Goal: Contribute content: Contribute content

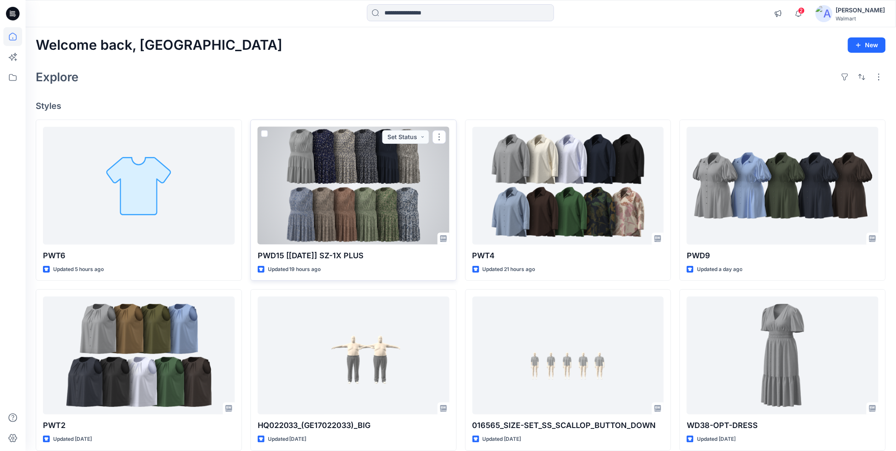
click at [334, 214] on div at bounding box center [354, 186] width 192 height 118
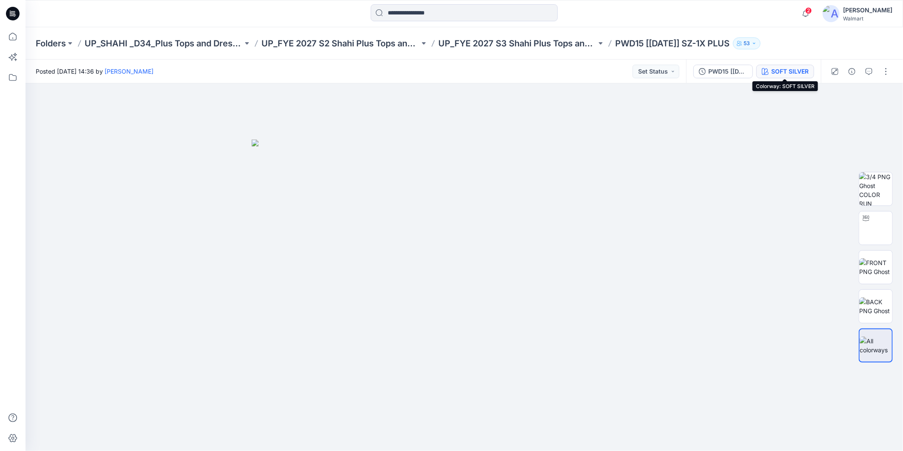
click at [789, 71] on div "SOFT SILVER" at bounding box center [789, 71] width 37 height 9
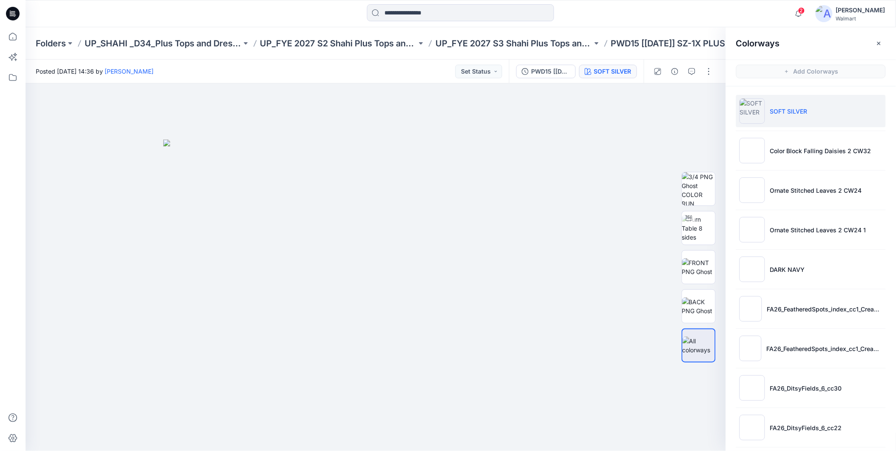
click at [802, 114] on p "SOFT SILVER" at bounding box center [788, 111] width 37 height 9
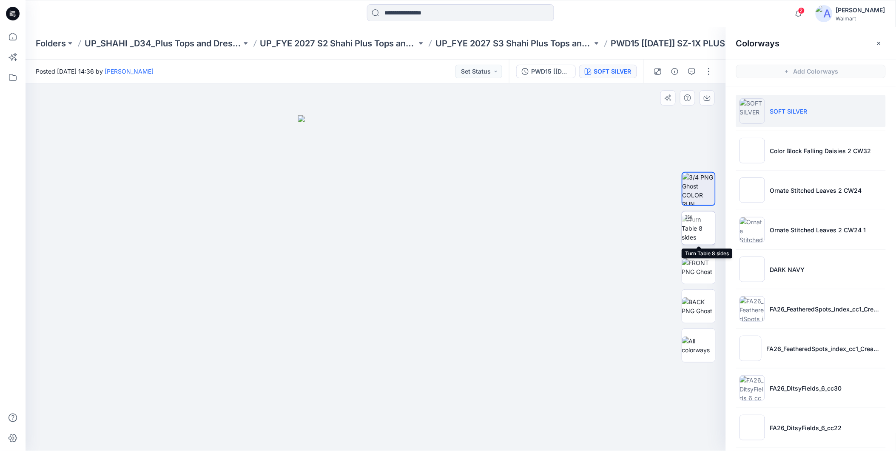
click at [704, 235] on img at bounding box center [698, 228] width 33 height 27
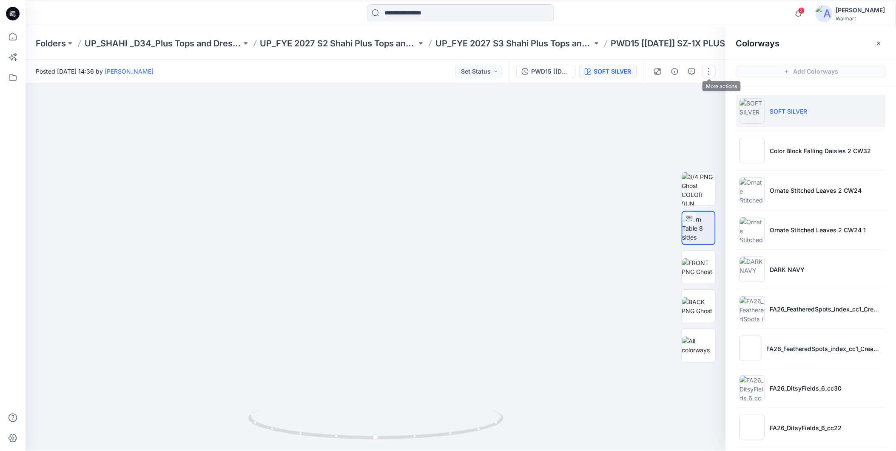
click at [707, 71] on button "button" at bounding box center [709, 72] width 14 height 14
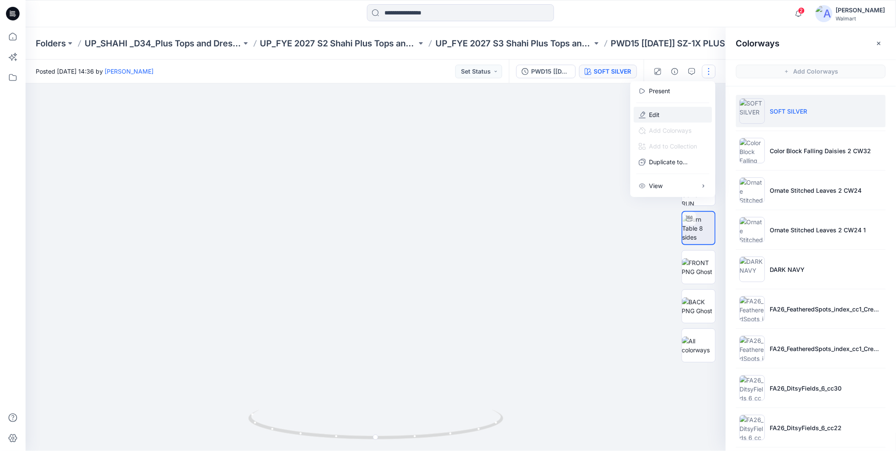
click at [652, 115] on p "Edit" at bounding box center [654, 114] width 11 height 9
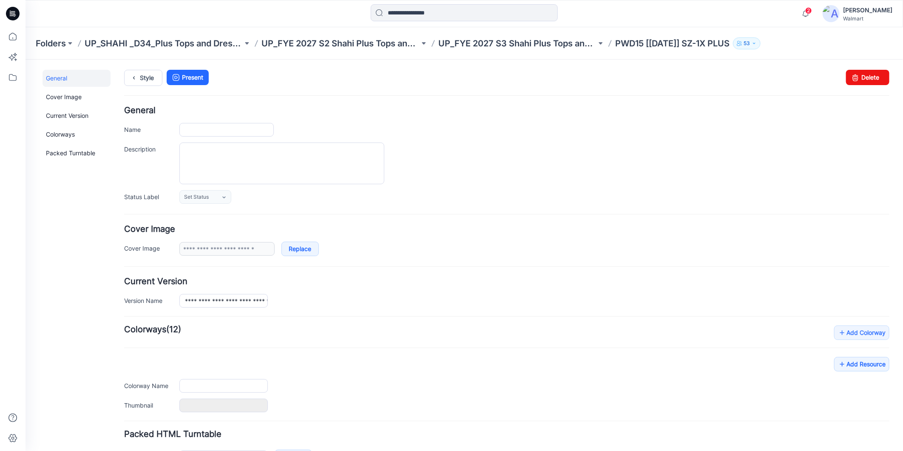
type input "**********"
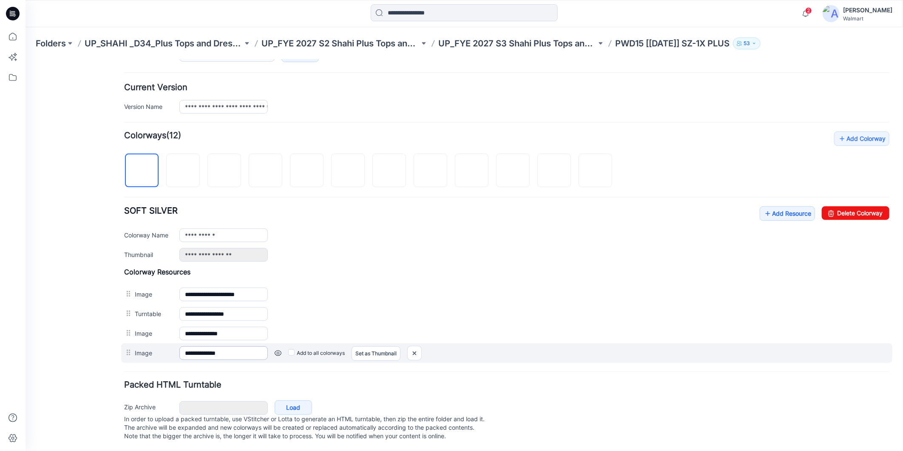
scroll to position [205, 0]
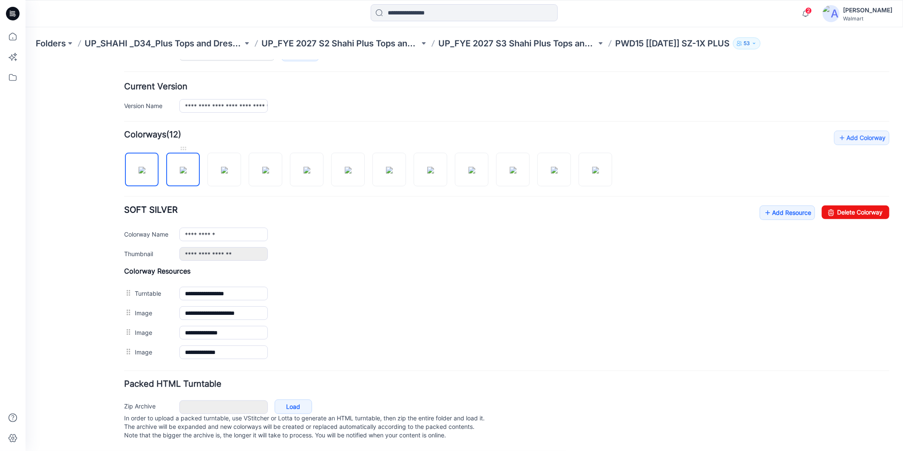
click at [184, 166] on img at bounding box center [182, 169] width 7 height 7
click at [221, 168] on img at bounding box center [224, 169] width 7 height 7
click at [262, 166] on img at bounding box center [265, 169] width 7 height 7
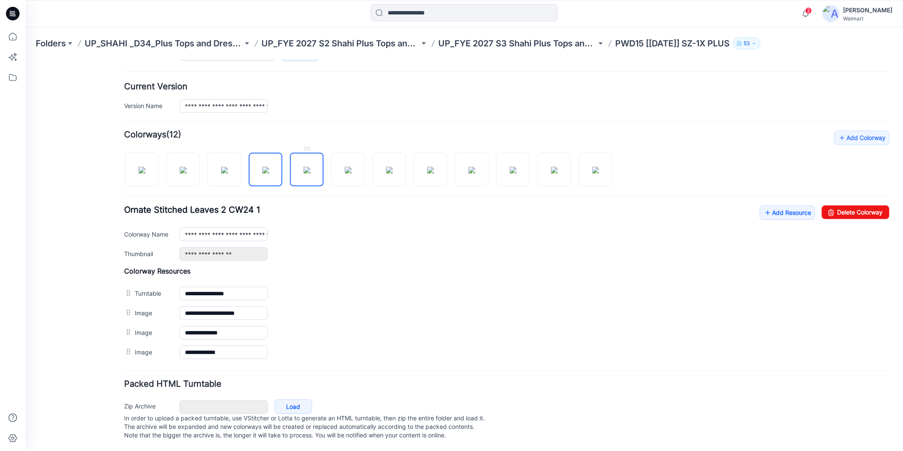
click at [303, 166] on img at bounding box center [306, 169] width 7 height 7
click at [266, 166] on img at bounding box center [265, 169] width 7 height 7
click at [310, 166] on img at bounding box center [306, 169] width 7 height 7
click at [344, 166] on img at bounding box center [347, 169] width 7 height 7
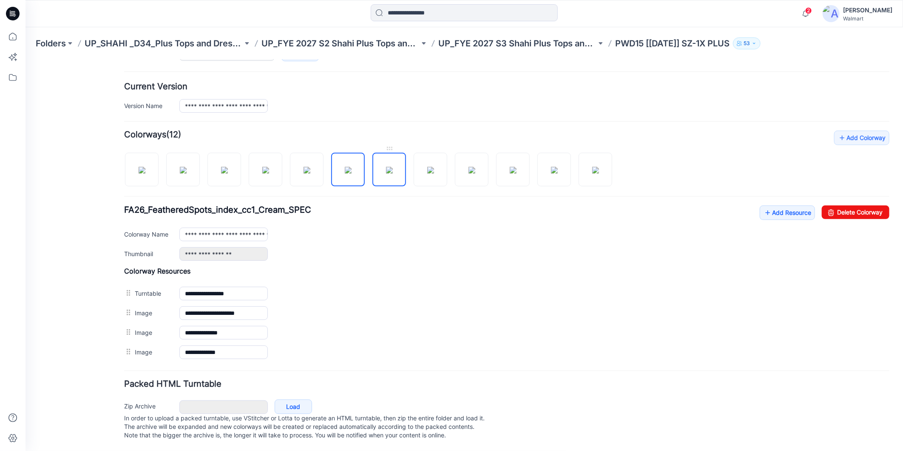
click at [386, 166] on img at bounding box center [389, 169] width 7 height 7
click at [434, 167] on img at bounding box center [430, 169] width 7 height 7
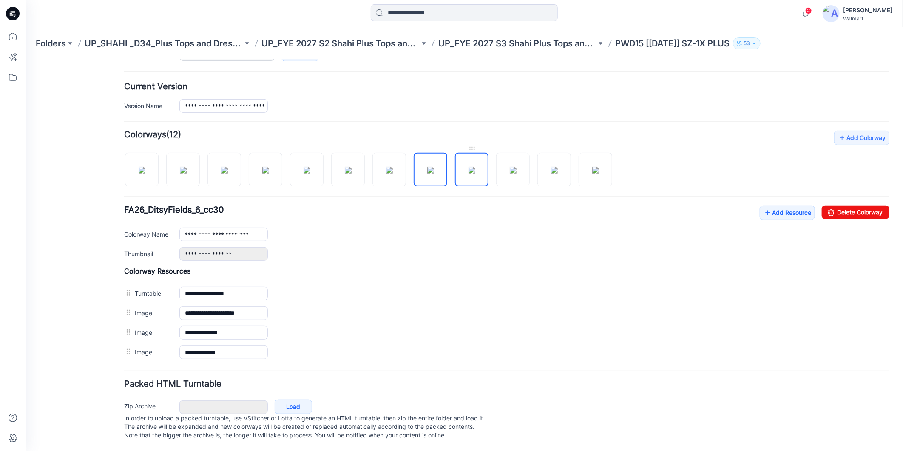
drag, startPoint x: 473, startPoint y: 163, endPoint x: 467, endPoint y: 165, distance: 6.9
click at [472, 166] on img at bounding box center [471, 169] width 7 height 7
click at [509, 166] on img at bounding box center [512, 169] width 7 height 7
click at [551, 166] on img at bounding box center [554, 169] width 7 height 7
click at [512, 166] on img at bounding box center [512, 169] width 7 height 7
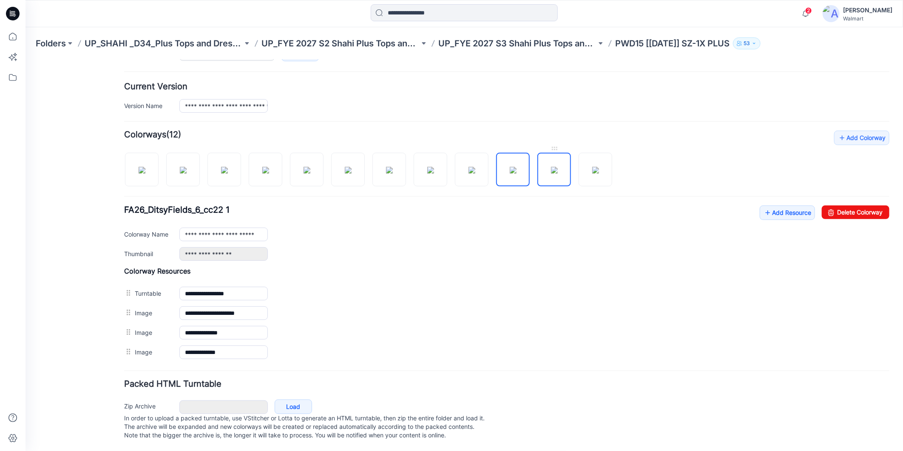
click at [555, 166] on img at bounding box center [554, 169] width 7 height 7
click at [596, 166] on img at bounding box center [595, 169] width 7 height 7
type input "**********"
click at [11, 37] on icon at bounding box center [12, 36] width 19 height 19
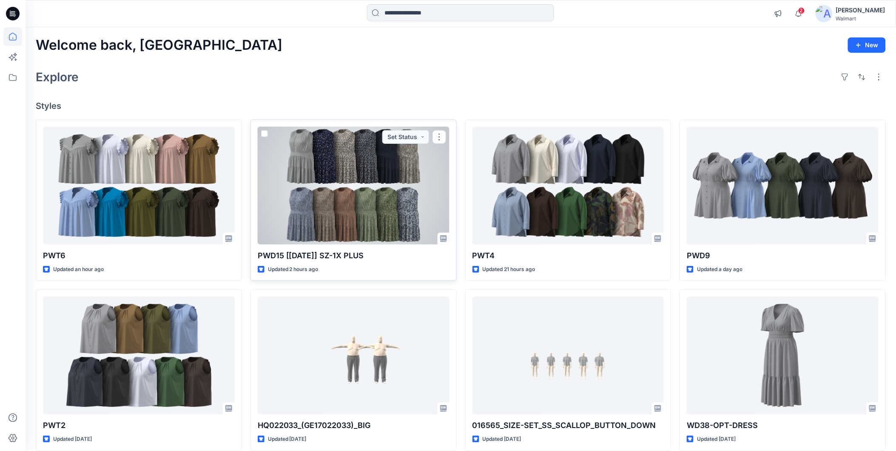
click at [312, 174] on div at bounding box center [354, 186] width 192 height 118
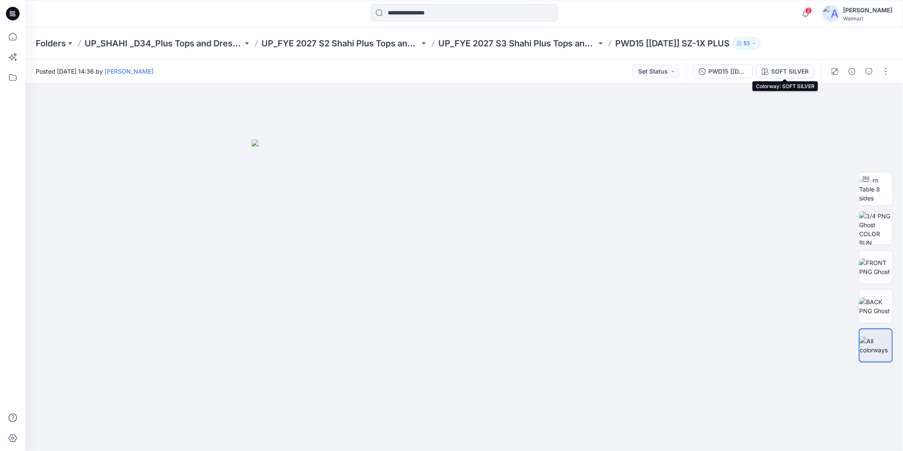
click at [787, 71] on div "SOFT SILVER" at bounding box center [789, 71] width 37 height 9
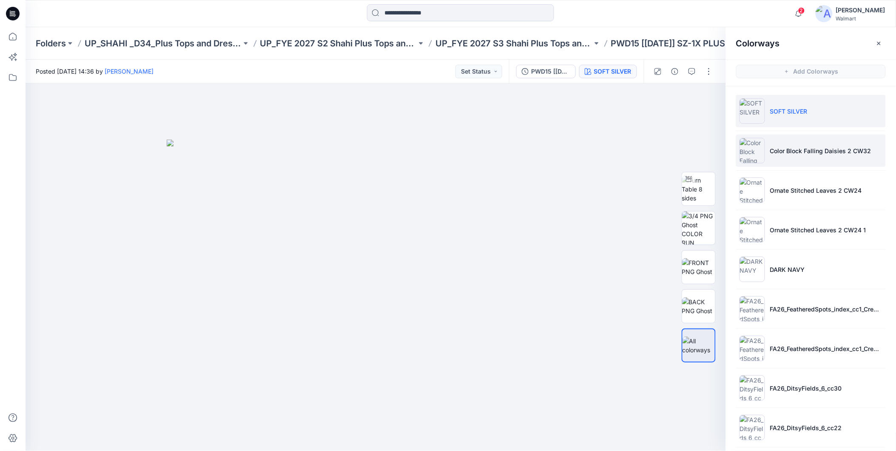
click at [782, 152] on p "Color Block Falling Daisies 2 CW32" at bounding box center [820, 150] width 101 height 9
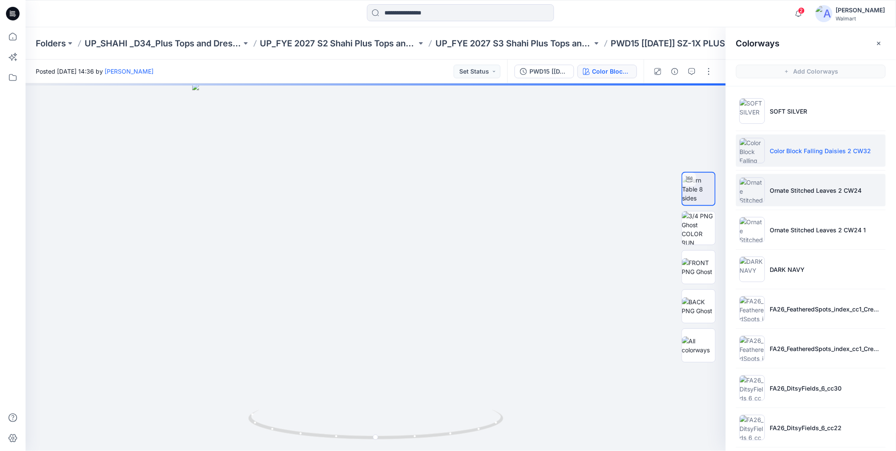
click at [811, 190] on p "Ornate Stitched Leaves 2 CW24" at bounding box center [816, 190] width 92 height 9
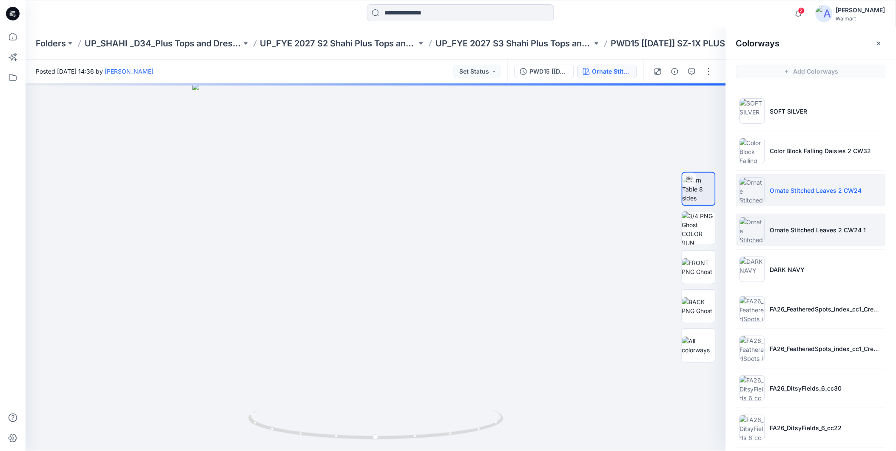
click at [803, 226] on p "Ornate Stitched Leaves 2 CW24 1" at bounding box center [818, 229] width 96 height 9
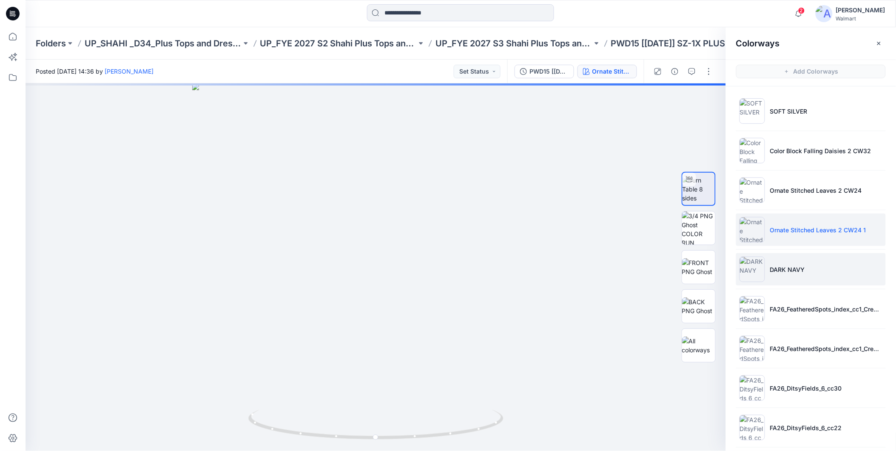
click at [813, 272] on li "DARK NAVY" at bounding box center [811, 269] width 150 height 32
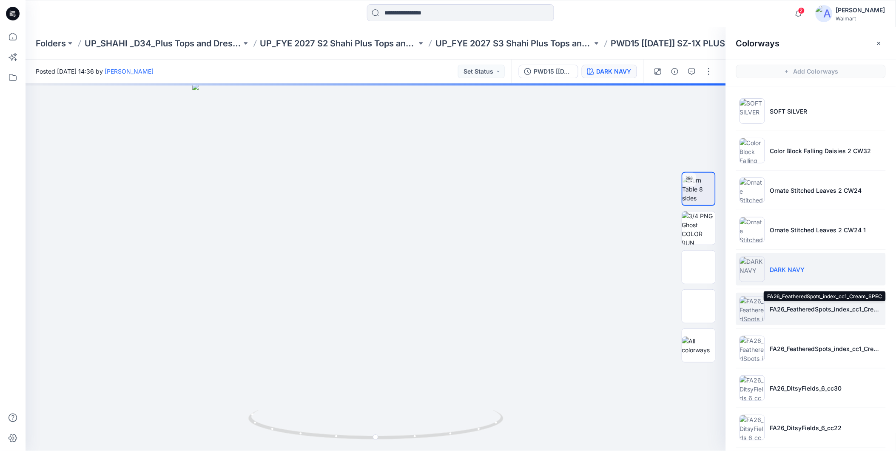
click at [793, 312] on p "FA26_FeatheredSpots_index_cc1_Cream_SPEC" at bounding box center [826, 308] width 112 height 9
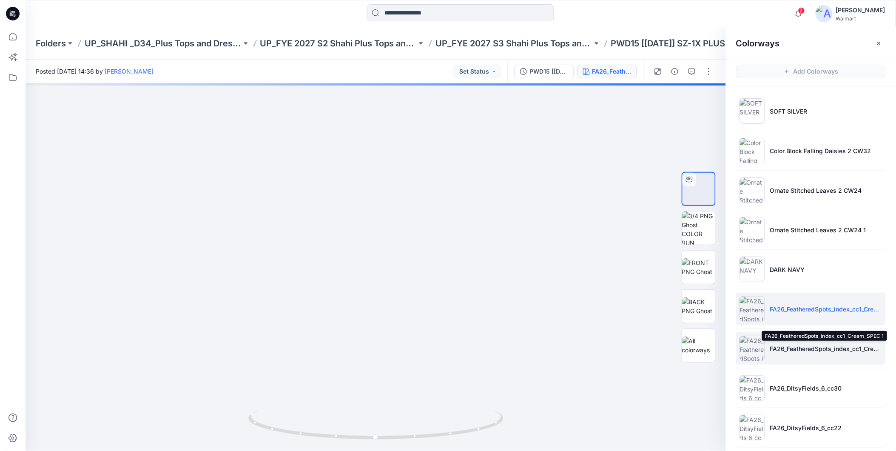
click at [806, 349] on p "FA26_FeatheredSpots_index_cc1_Cream_SPEC 1" at bounding box center [826, 348] width 112 height 9
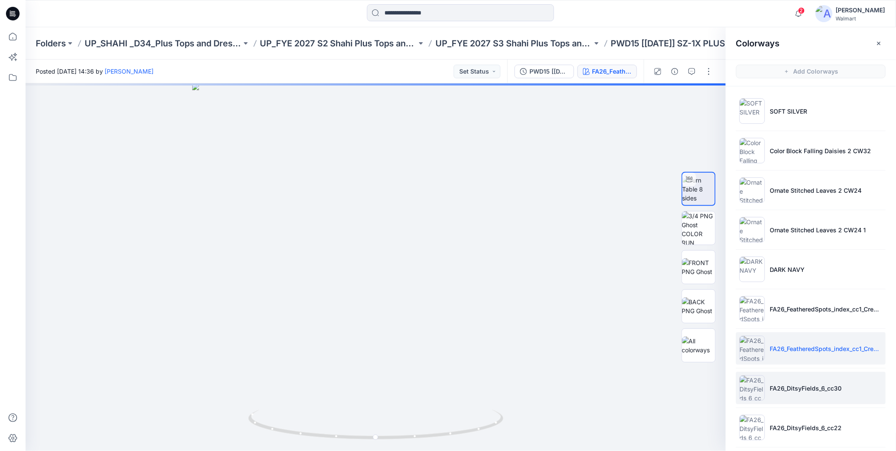
click at [785, 384] on p "FA26_DitsyFields_6_cc30" at bounding box center [806, 388] width 72 height 9
drag, startPoint x: 380, startPoint y: 437, endPoint x: 521, endPoint y: 434, distance: 140.8
click at [521, 434] on div at bounding box center [376, 266] width 700 height 367
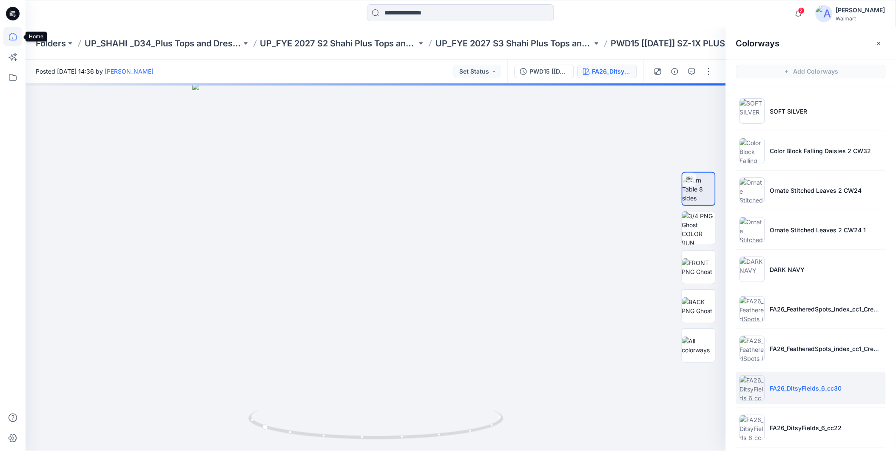
click at [13, 37] on icon at bounding box center [12, 36] width 19 height 19
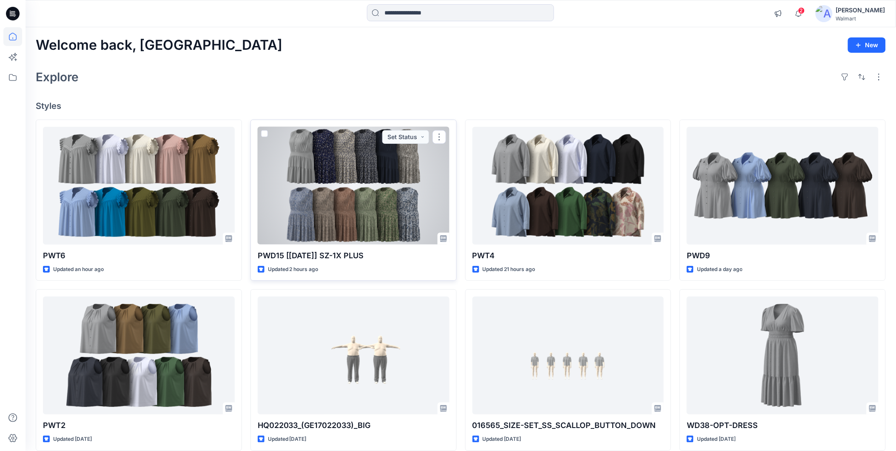
click at [358, 196] on div at bounding box center [354, 186] width 192 height 118
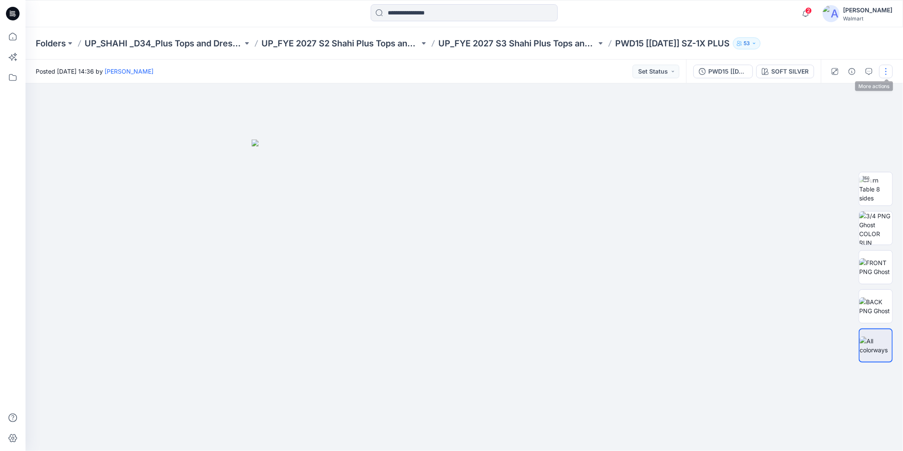
click at [886, 72] on button "button" at bounding box center [886, 72] width 14 height 14
click at [830, 113] on p "Edit" at bounding box center [832, 114] width 11 height 9
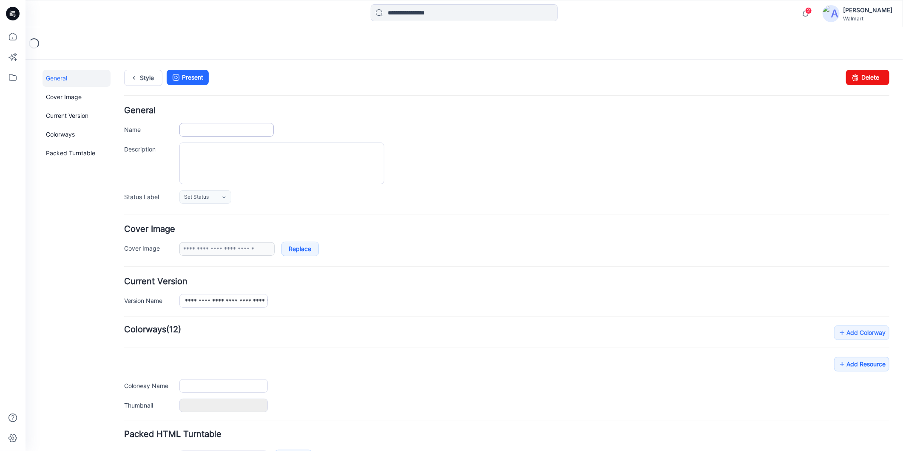
type input "**********"
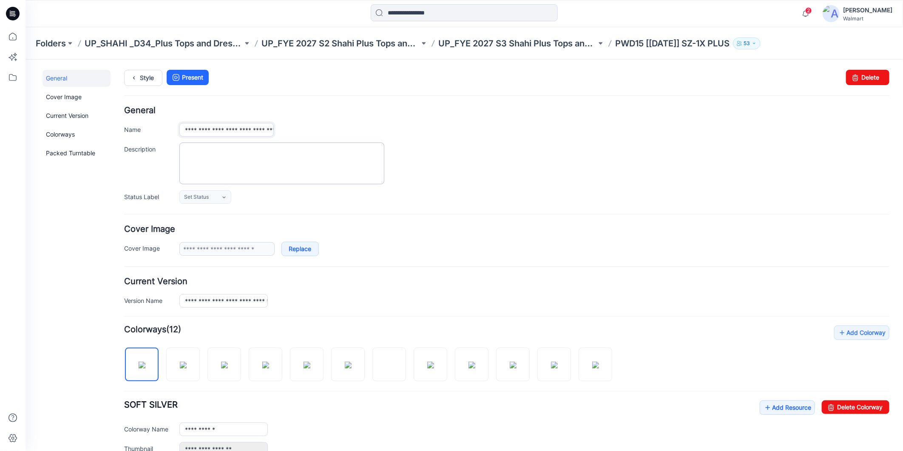
scroll to position [0, 31]
drag, startPoint x: 205, startPoint y: 130, endPoint x: 292, endPoint y: 151, distance: 89.6
click at [292, 151] on div "**********" at bounding box center [506, 154] width 765 height 97
type input "*****"
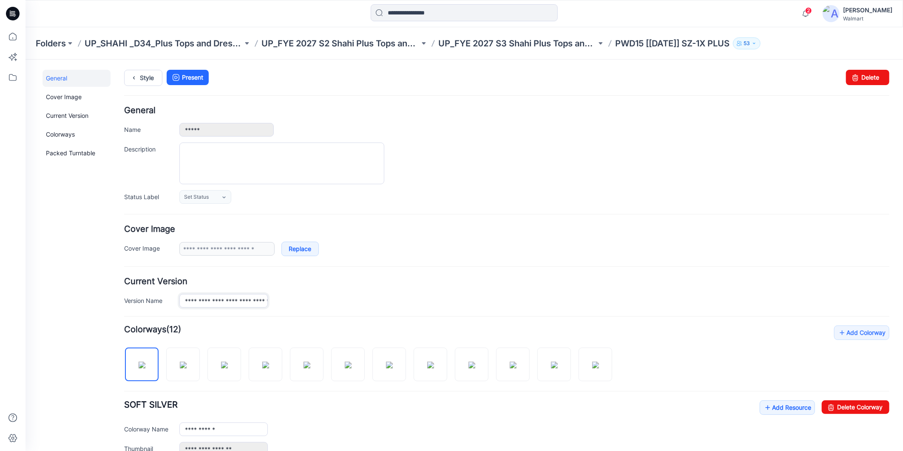
scroll to position [0, 37]
drag, startPoint x: 205, startPoint y: 300, endPoint x: 345, endPoint y: 315, distance: 140.7
click at [345, 315] on form "General Name ***** Description Status Label Set Status Set Status *Revision Req…" at bounding box center [506, 371] width 765 height 531
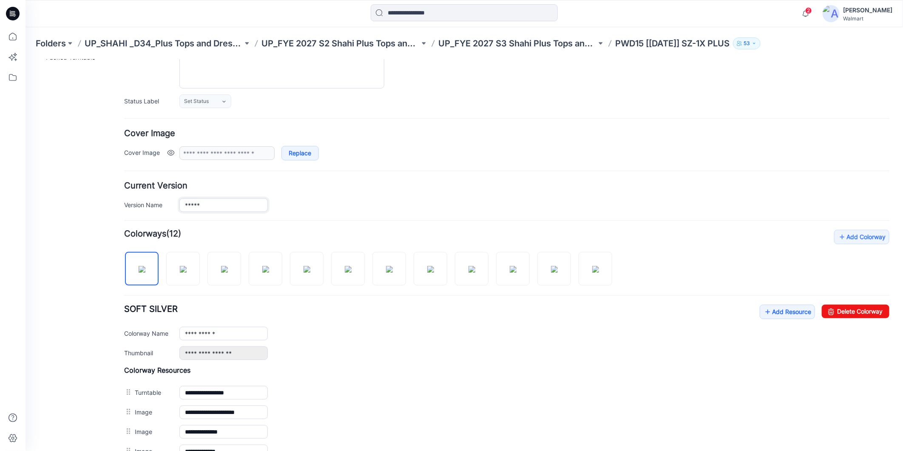
scroll to position [16, 0]
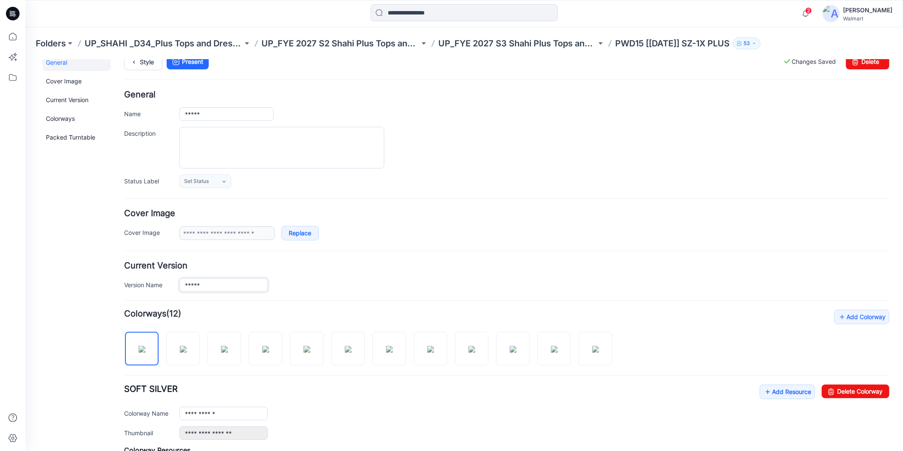
type input "*****"
click at [509, 142] on div at bounding box center [534, 147] width 710 height 42
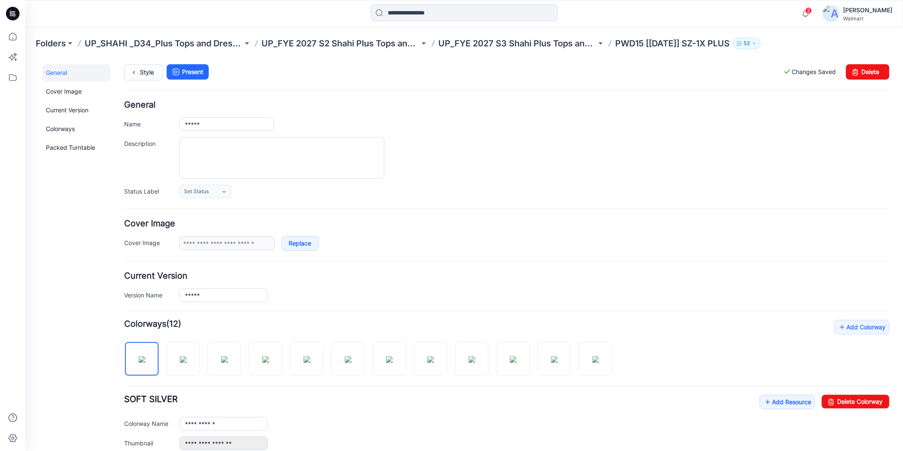
scroll to position [0, 0]
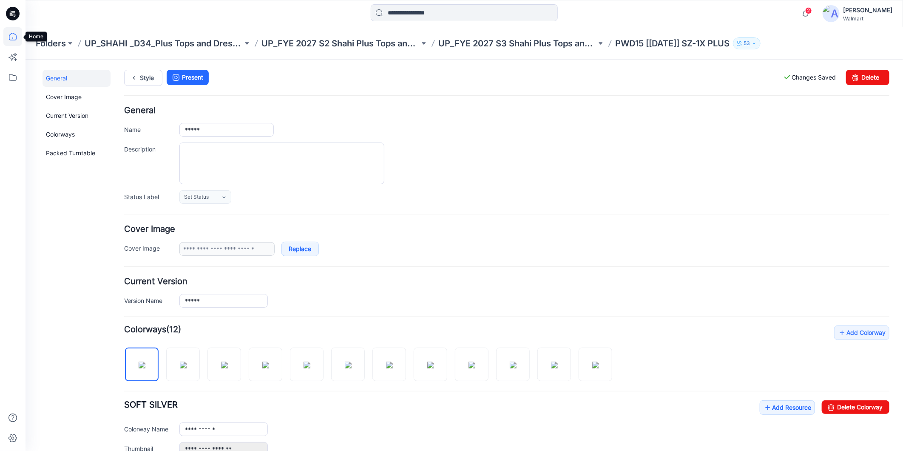
click at [14, 37] on icon at bounding box center [12, 36] width 19 height 19
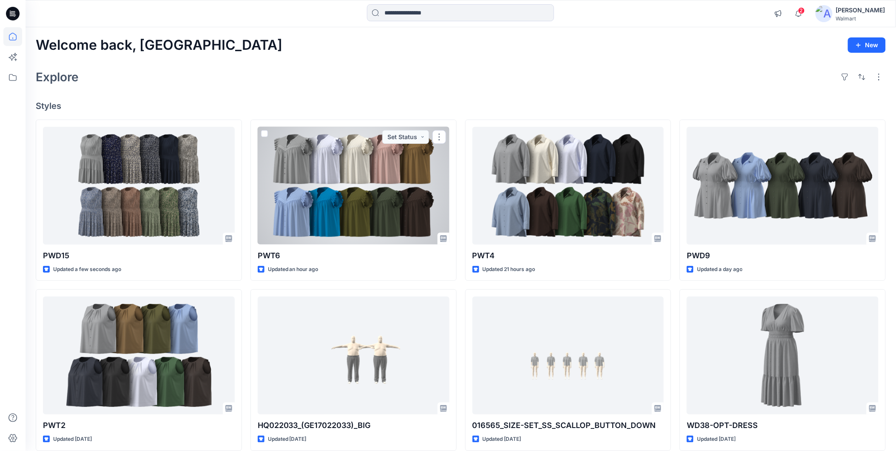
click at [325, 185] on div at bounding box center [354, 186] width 192 height 118
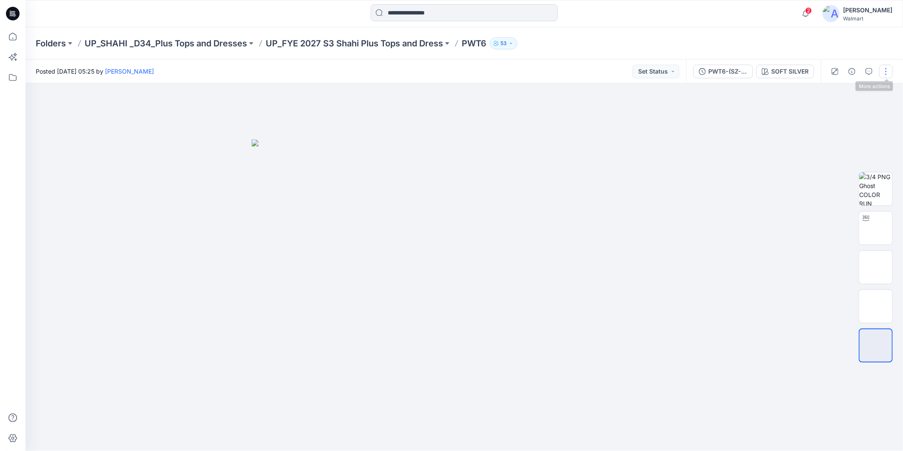
click at [887, 68] on button "button" at bounding box center [886, 72] width 14 height 14
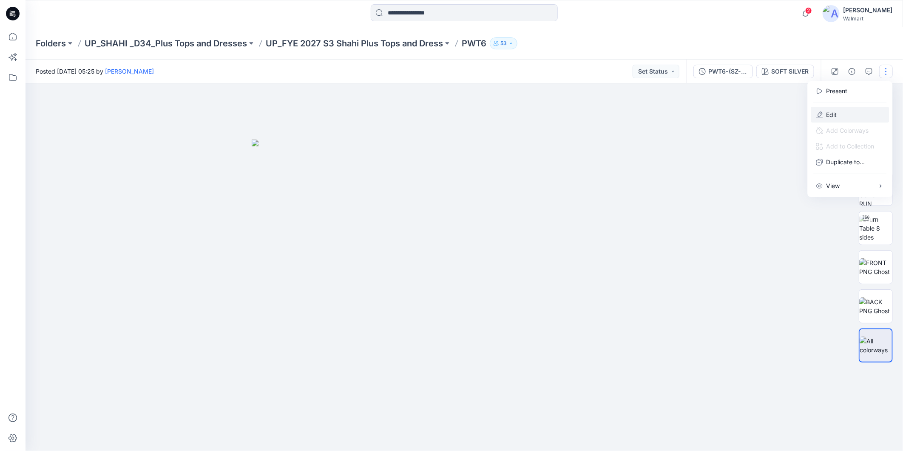
click at [828, 114] on p "Edit" at bounding box center [832, 114] width 11 height 9
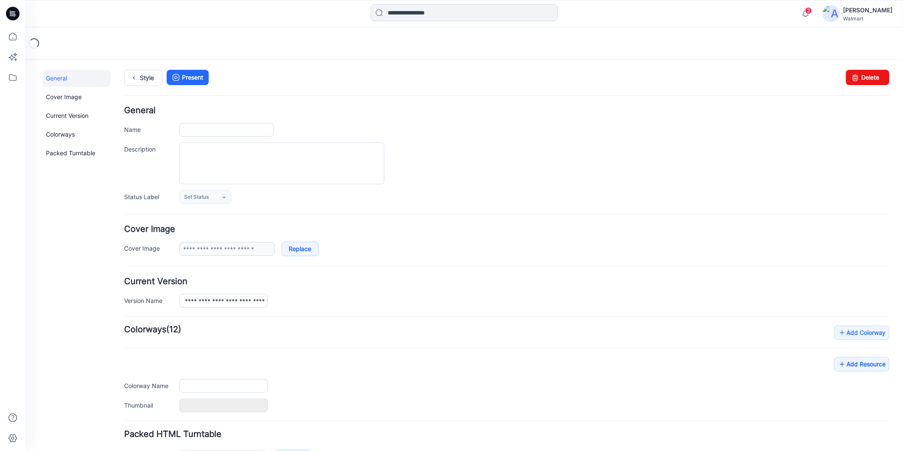
type input "****"
type input "**********"
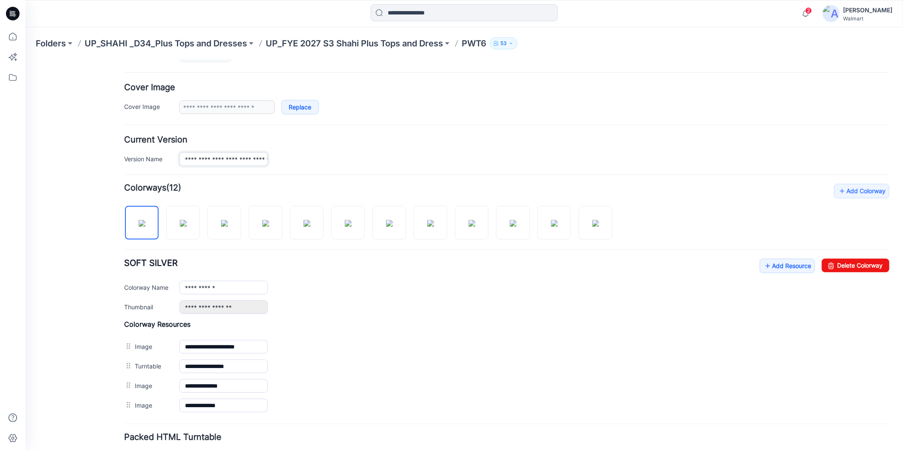
scroll to position [0, 31]
drag, startPoint x: 201, startPoint y: 159, endPoint x: 277, endPoint y: 164, distance: 76.3
click at [277, 164] on div "**********" at bounding box center [534, 159] width 710 height 14
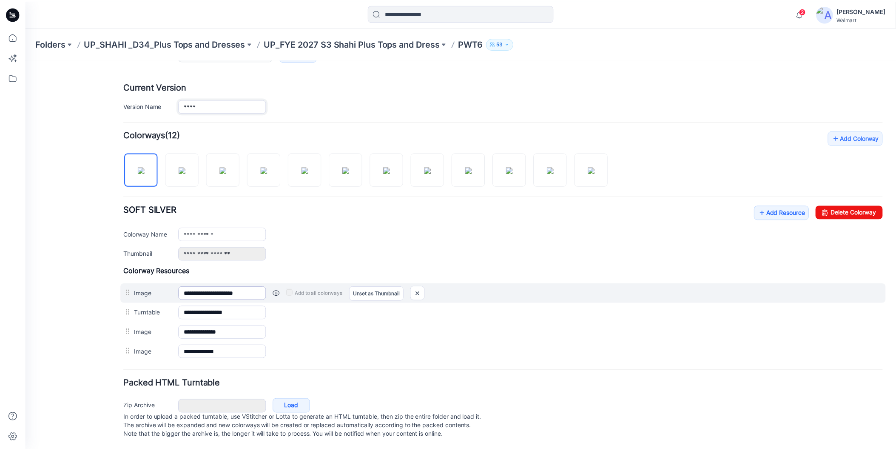
scroll to position [205, 0]
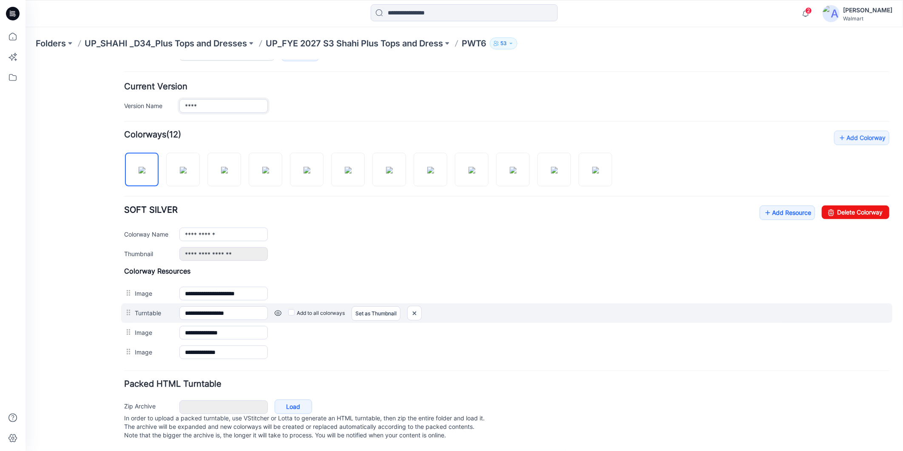
type input "****"
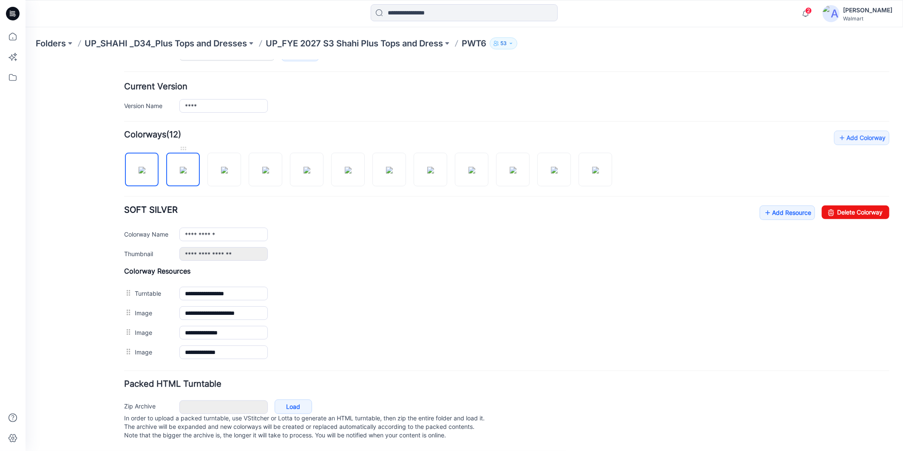
click at [182, 167] on img at bounding box center [182, 169] width 7 height 7
click at [227, 167] on img at bounding box center [224, 169] width 7 height 7
click at [262, 166] on img at bounding box center [265, 169] width 7 height 7
click at [310, 166] on img at bounding box center [306, 169] width 7 height 7
click at [351, 166] on img at bounding box center [347, 169] width 7 height 7
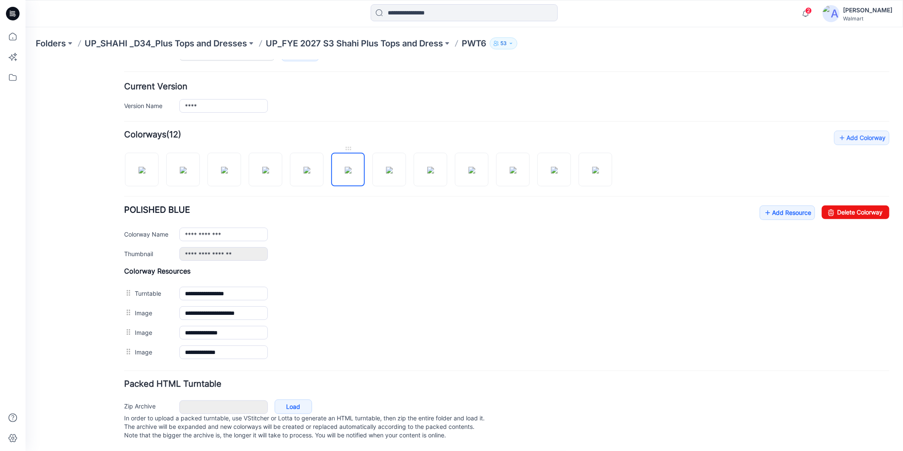
click at [344, 166] on img at bounding box center [347, 169] width 7 height 7
click at [386, 166] on img at bounding box center [389, 169] width 7 height 7
click at [393, 166] on img at bounding box center [389, 169] width 7 height 7
click at [427, 166] on img at bounding box center [430, 169] width 7 height 7
click at [434, 168] on img at bounding box center [430, 169] width 7 height 7
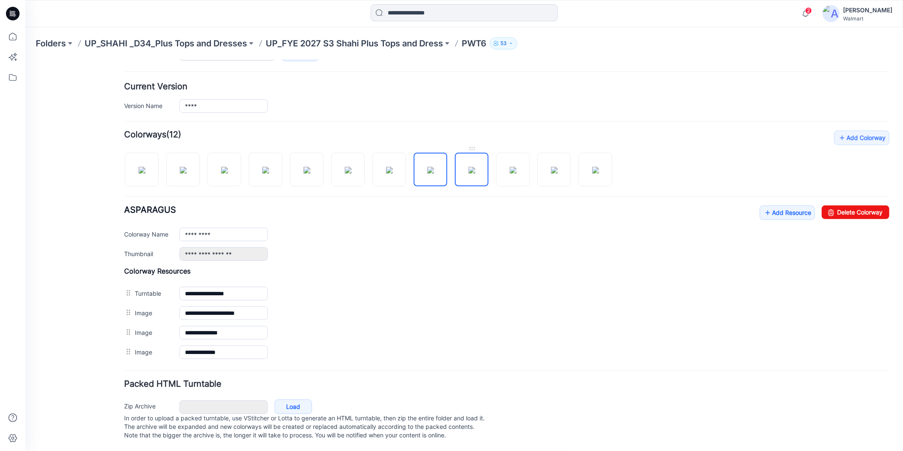
click at [468, 166] on img at bounding box center [471, 169] width 7 height 7
click at [513, 166] on img at bounding box center [512, 169] width 7 height 7
click at [558, 168] on img at bounding box center [554, 169] width 7 height 7
click at [592, 166] on img at bounding box center [595, 169] width 7 height 7
type input "**********"
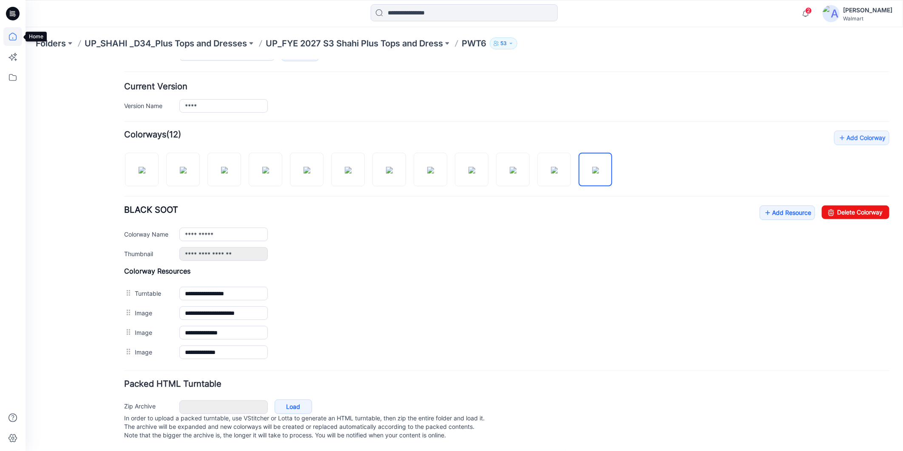
click at [14, 36] on icon at bounding box center [12, 36] width 19 height 19
